Goal: Find contact information

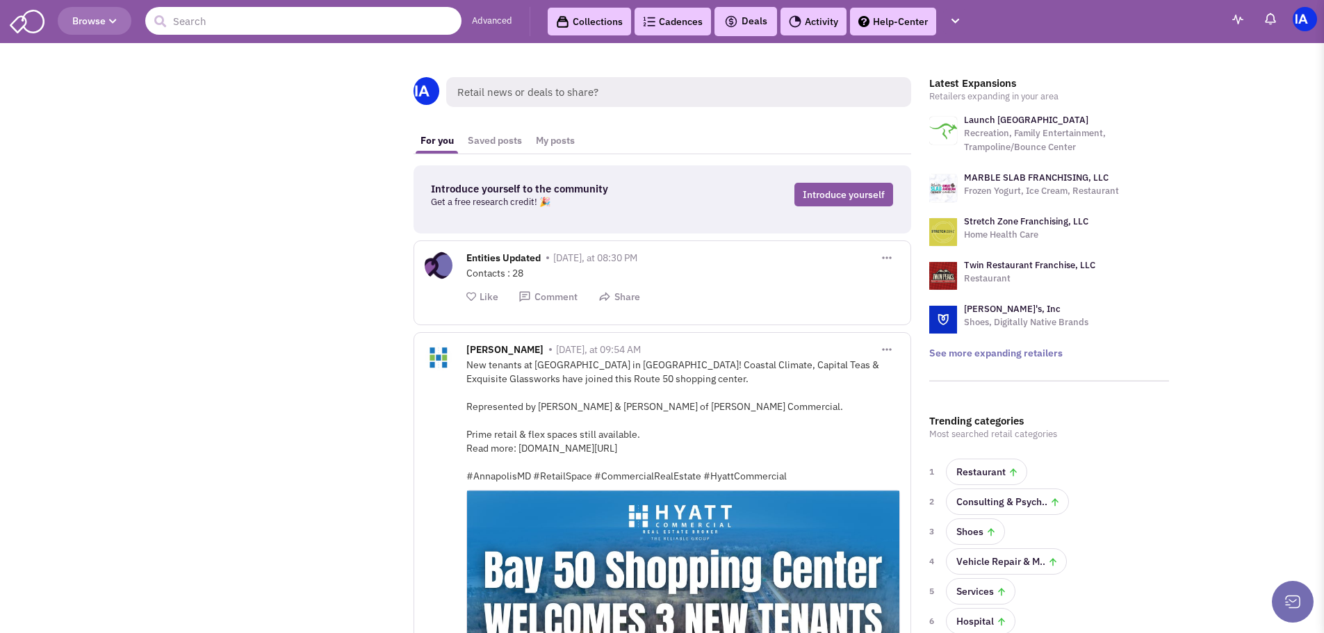
click at [324, 24] on input "text" at bounding box center [303, 21] width 316 height 28
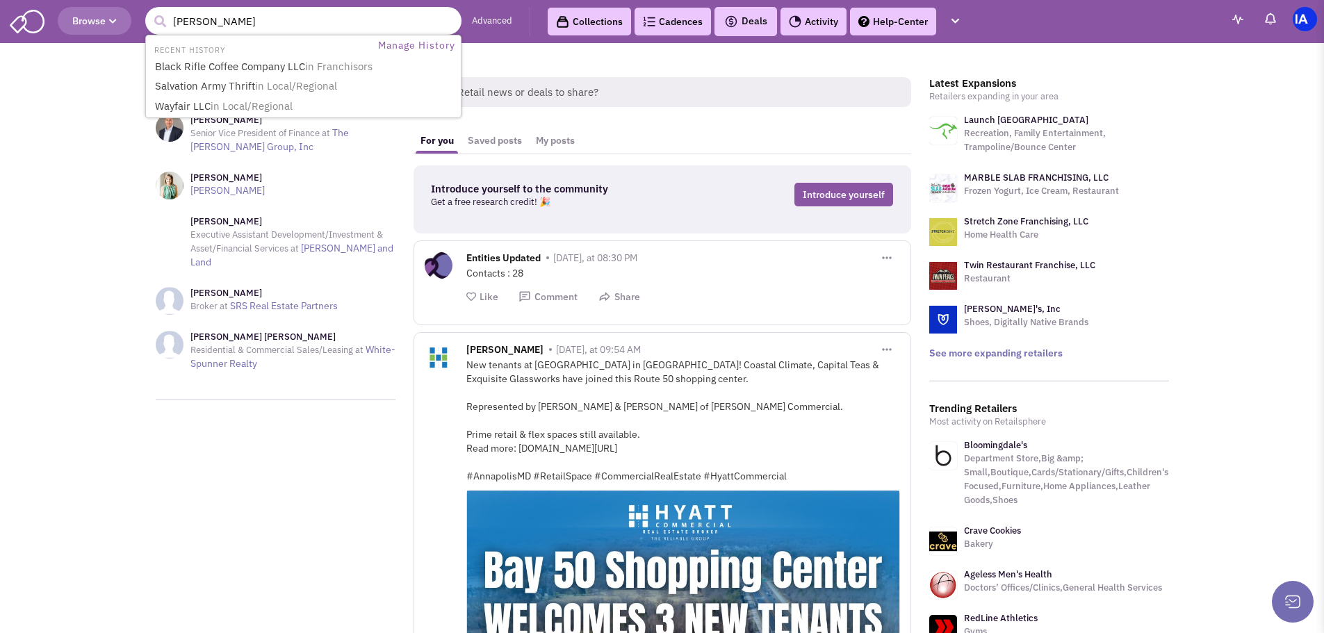
type input "walter parker"
click at [149, 11] on button "submit" at bounding box center [159, 21] width 21 height 21
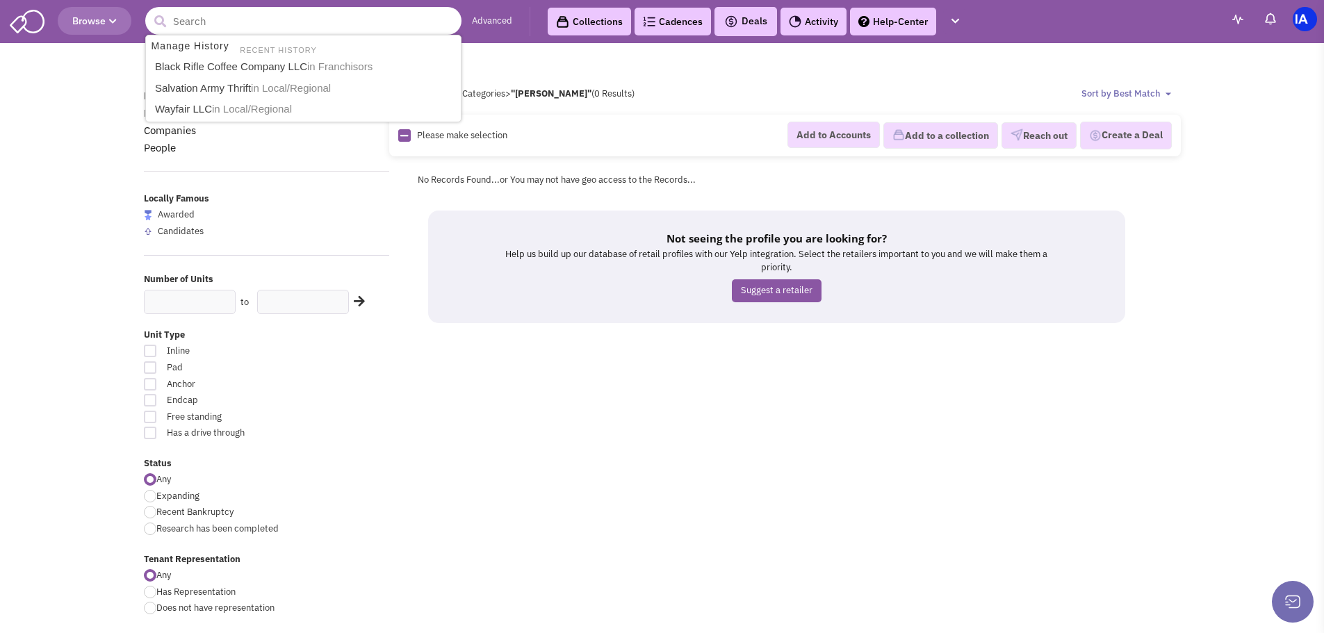
drag, startPoint x: 241, startPoint y: 22, endPoint x: 143, endPoint y: 23, distance: 97.3
click at [143, 23] on header "Browse 3 results are available, use up and down arrow keys to navigate. Advance…" at bounding box center [662, 21] width 1324 height 43
type input "pollo campero"
click at [149, 11] on button "submit" at bounding box center [159, 21] width 21 height 21
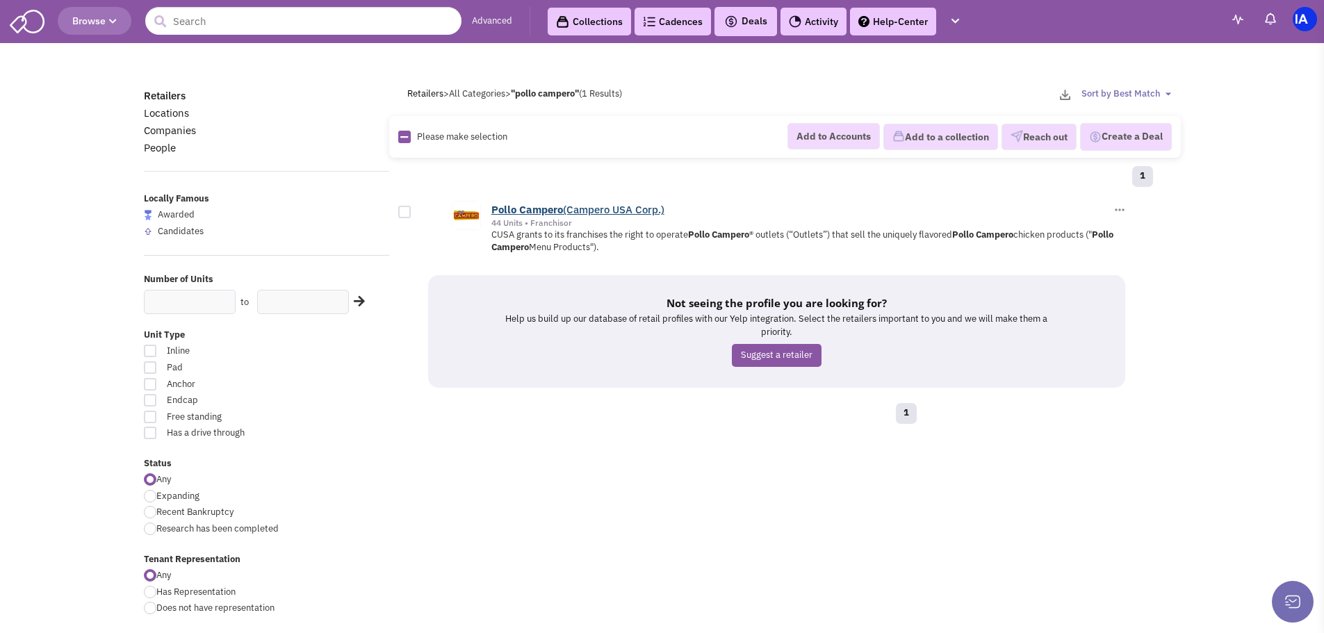
click at [553, 207] on b "Campero" at bounding box center [541, 209] width 44 height 13
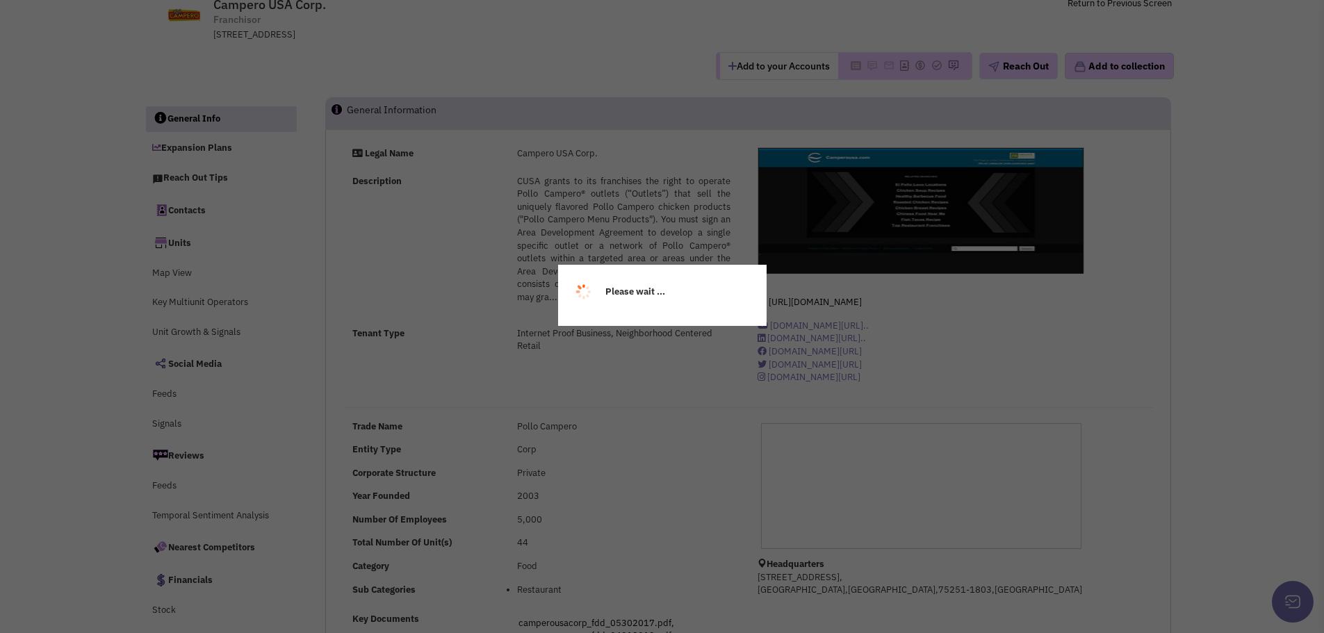
scroll to position [348, 0]
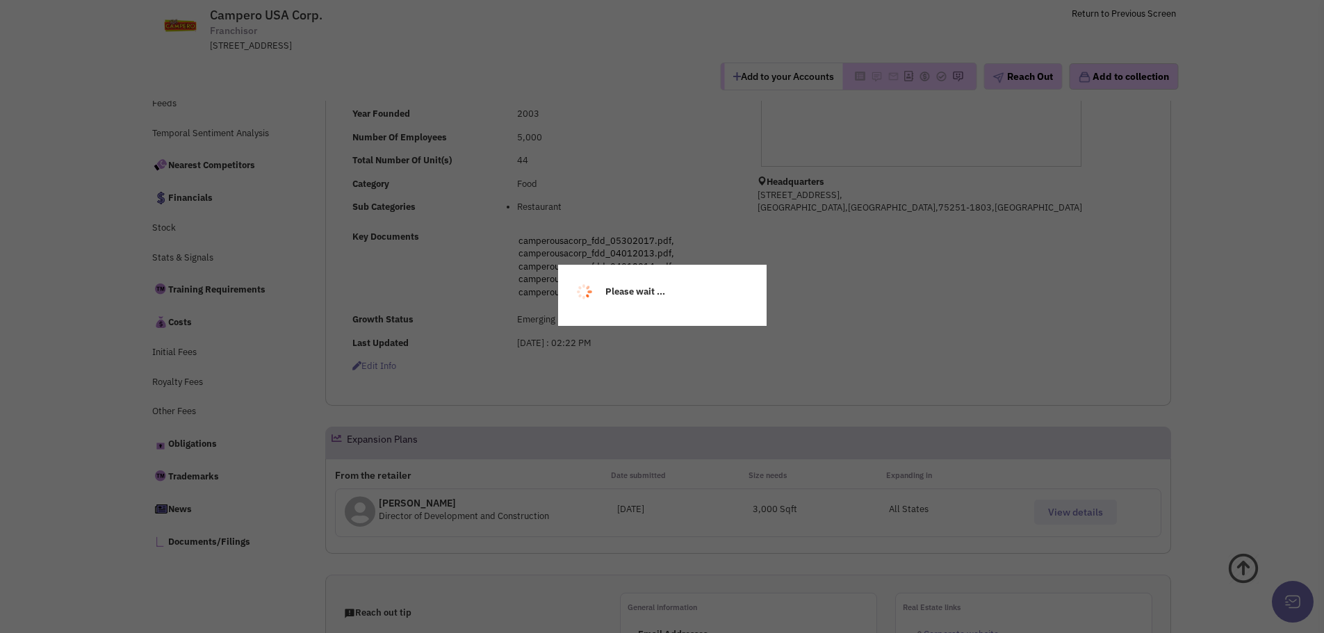
select select
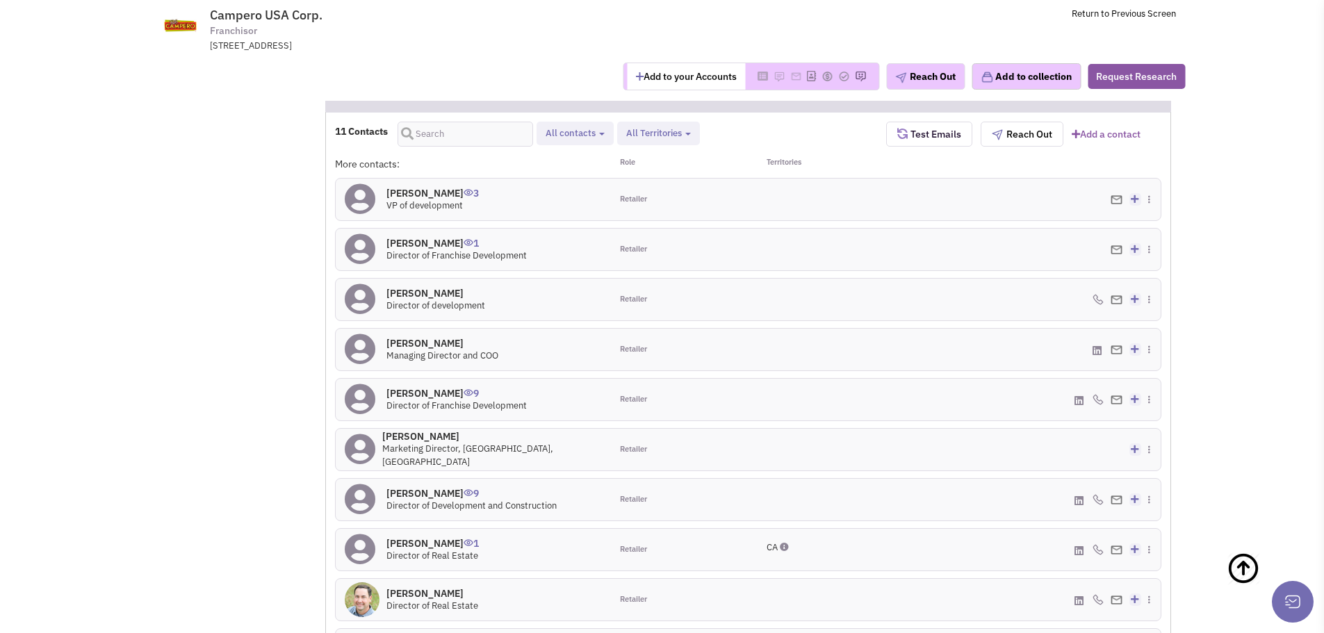
scroll to position [1253, 0]
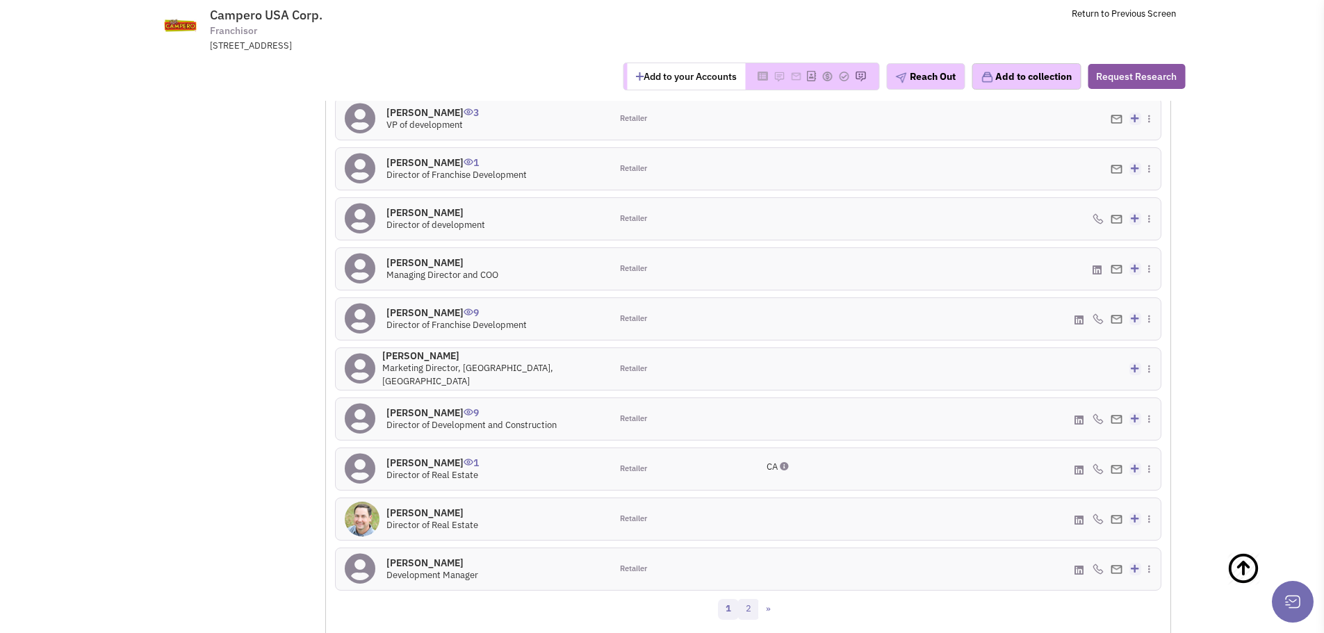
click at [752, 613] on link "2" at bounding box center [748, 609] width 21 height 21
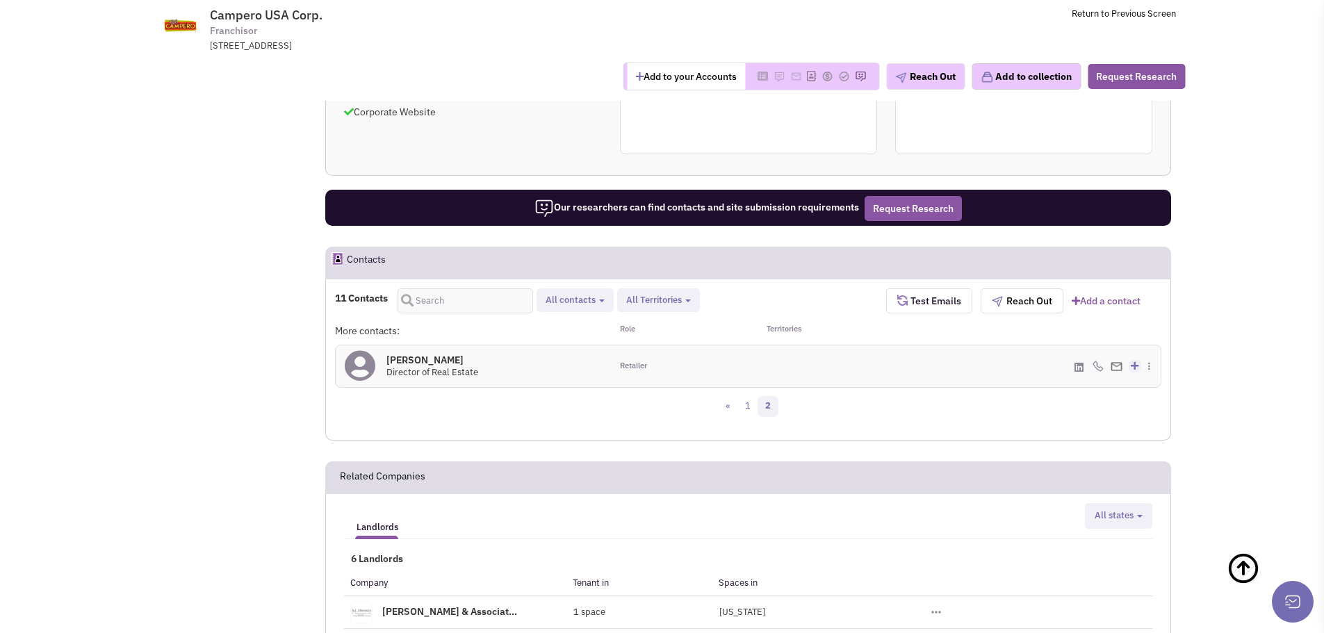
scroll to position [991, 0]
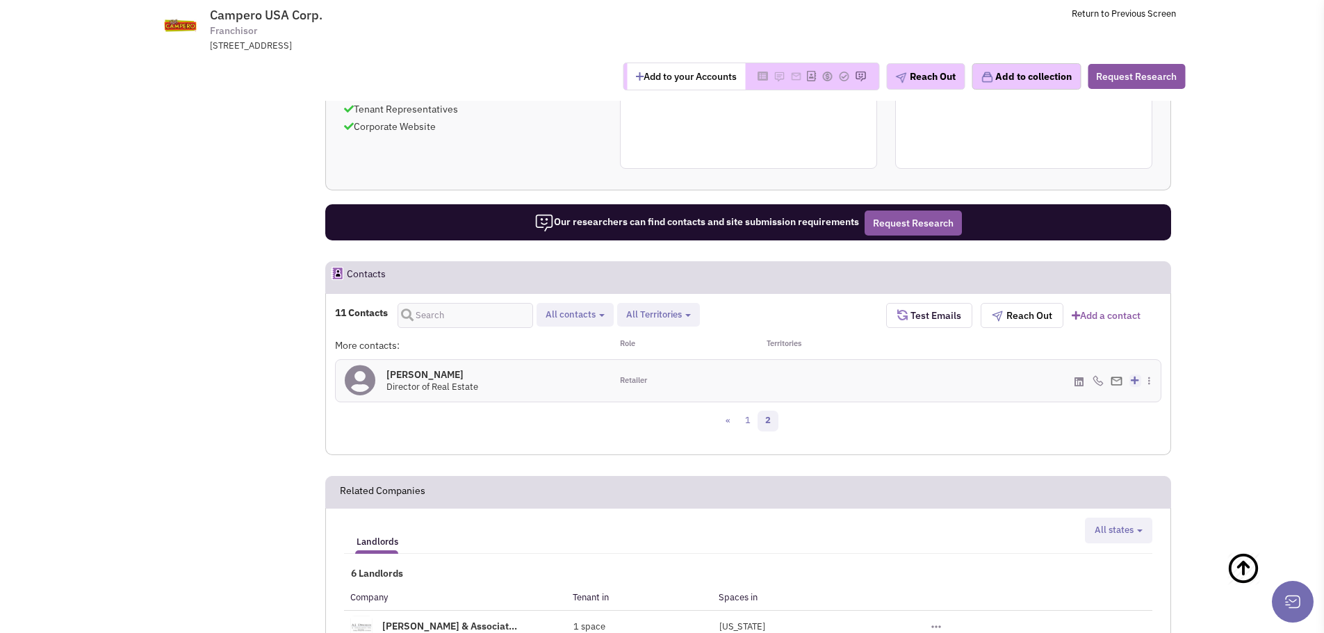
click at [397, 375] on h4 "Mr. Walter Parker 0" at bounding box center [433, 374] width 92 height 13
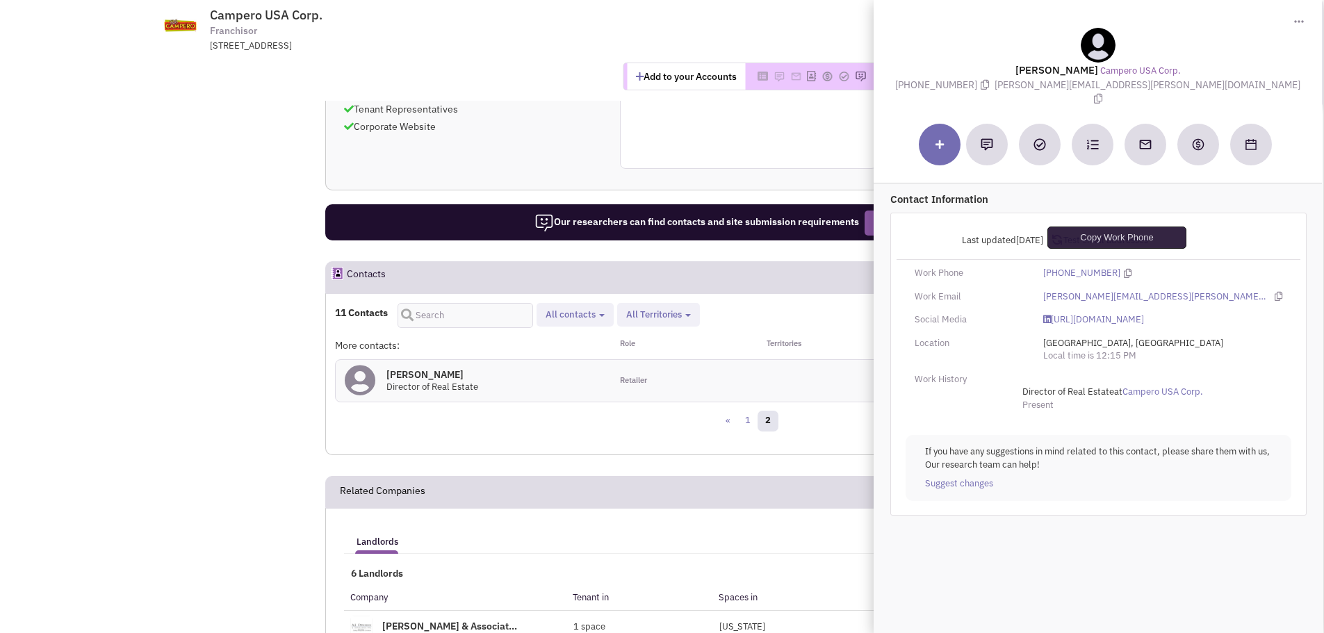
click at [1125, 269] on icon at bounding box center [1129, 273] width 8 height 9
